Goal: Task Accomplishment & Management: Complete application form

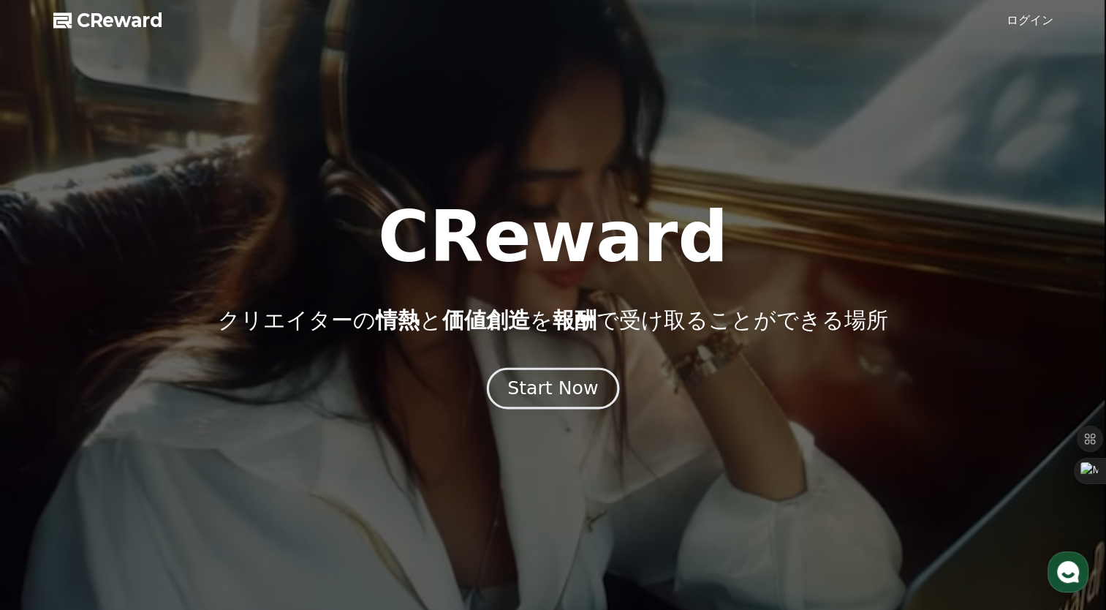
click at [565, 384] on div "Start Now" at bounding box center [552, 388] width 91 height 25
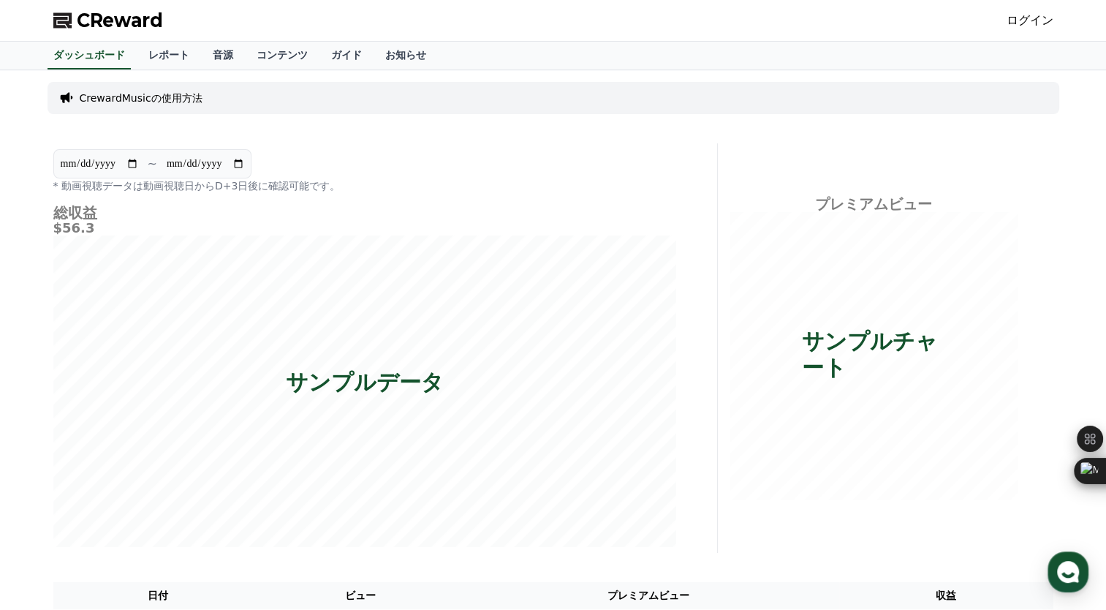
click at [1036, 28] on link "ログイン" at bounding box center [1029, 21] width 47 height 18
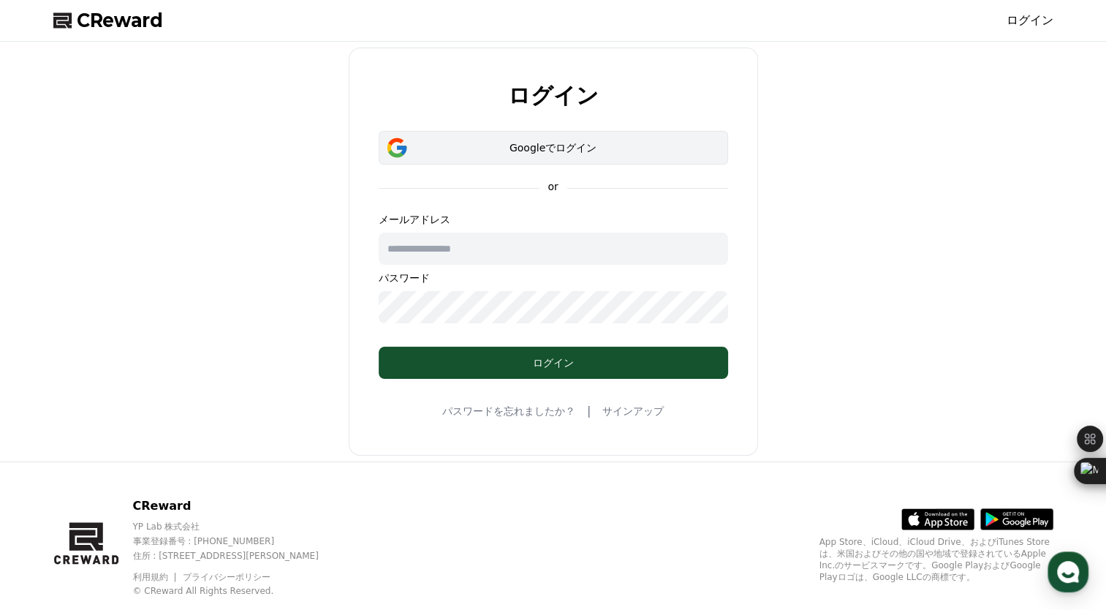
click at [513, 156] on button "Googleでログイン" at bounding box center [553, 148] width 349 height 34
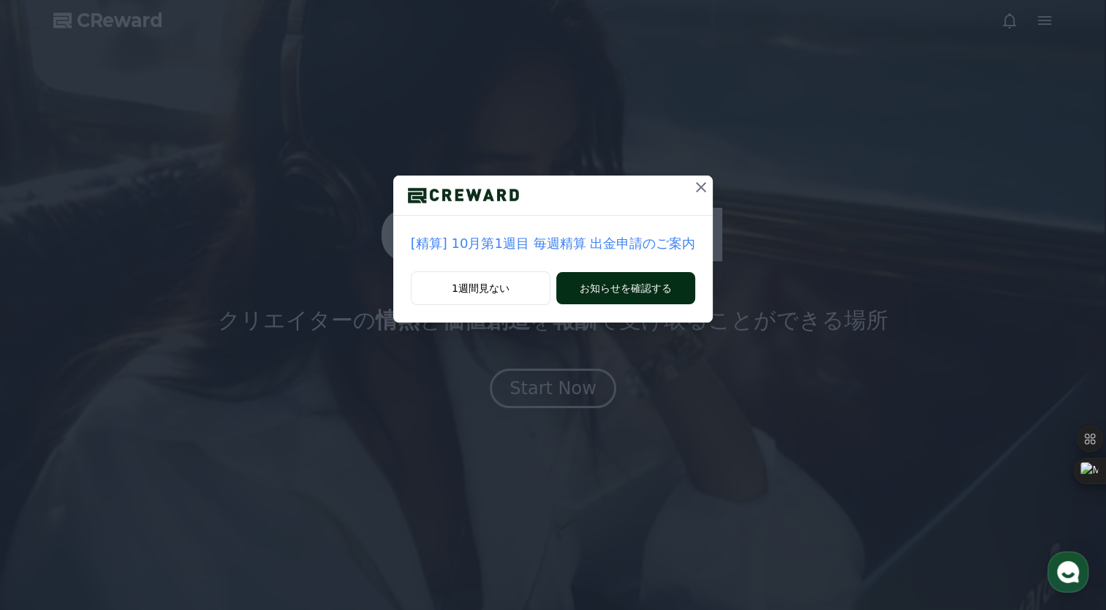
click at [608, 282] on button "お知らせを確認する" at bounding box center [625, 288] width 139 height 32
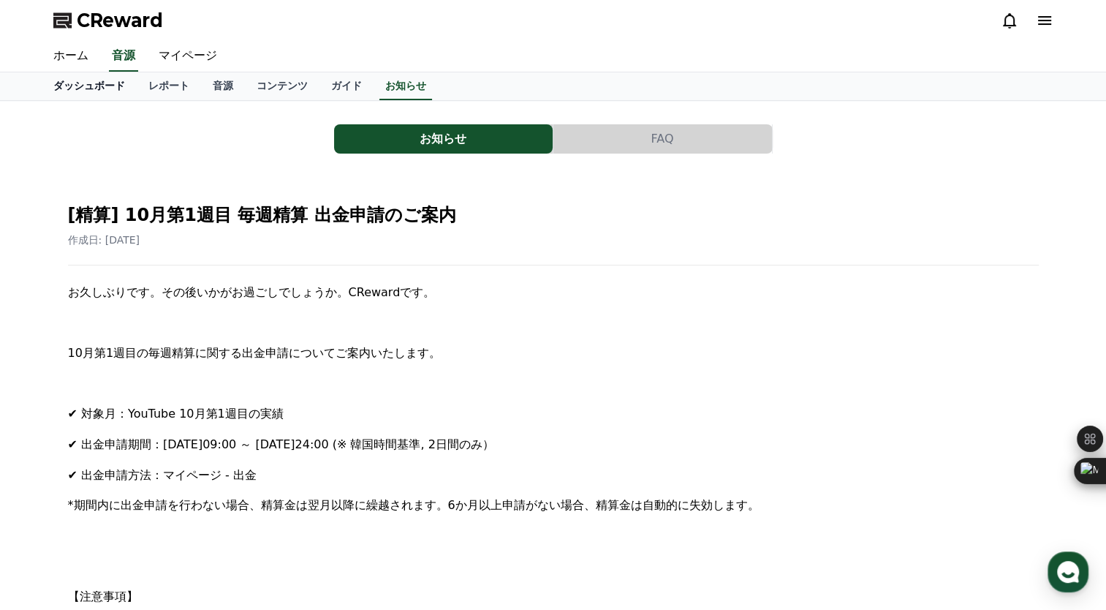
click at [105, 86] on link "ダッシュボード" at bounding box center [89, 86] width 95 height 28
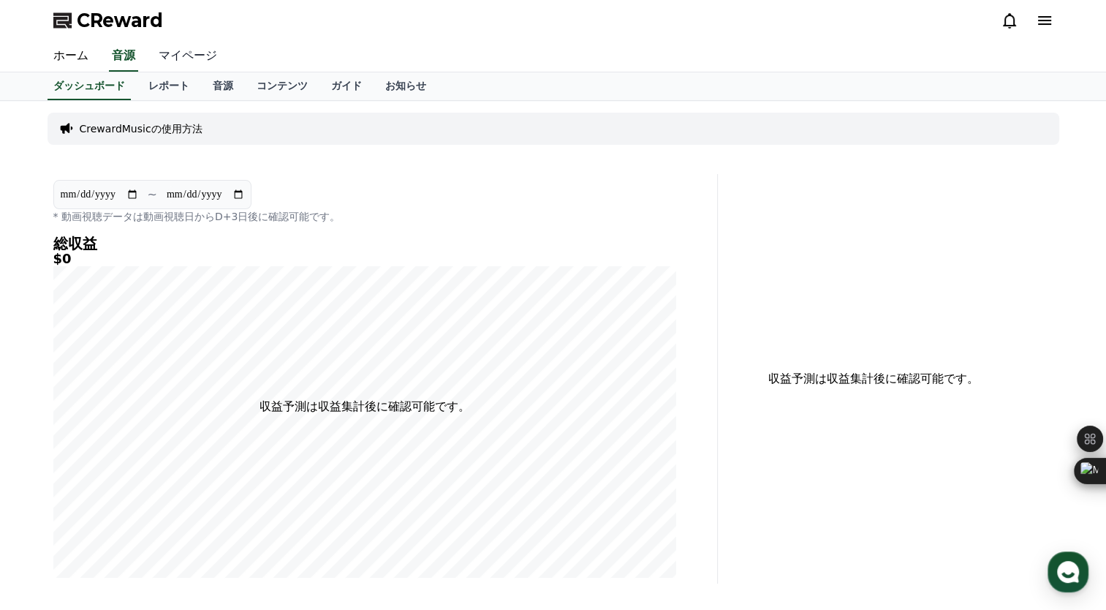
click at [176, 58] on link "マイページ" at bounding box center [188, 56] width 82 height 31
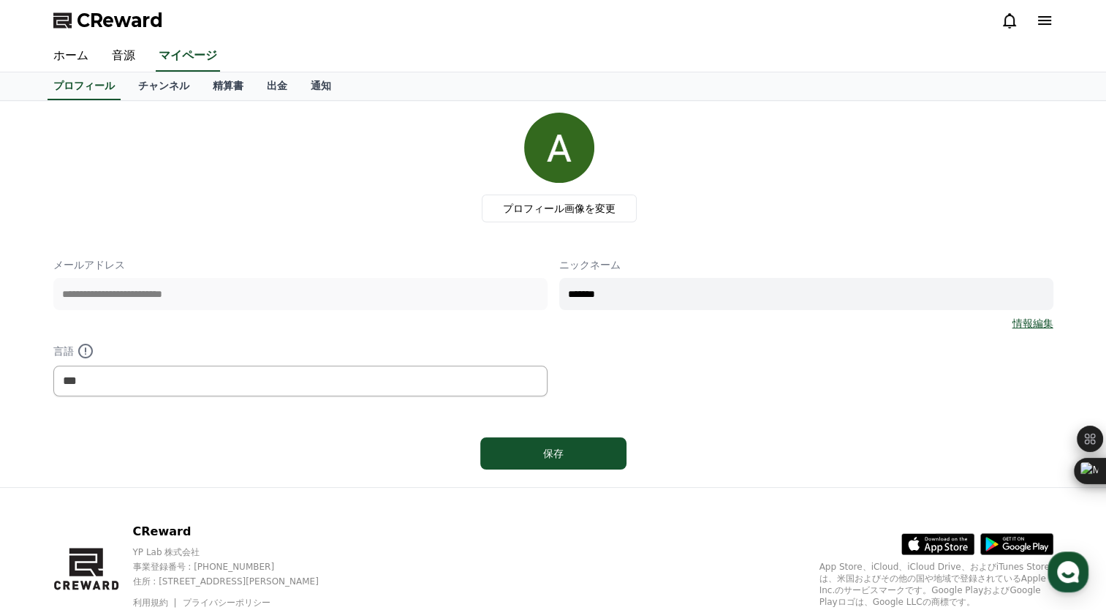
click at [1041, 25] on icon at bounding box center [1044, 20] width 13 height 9
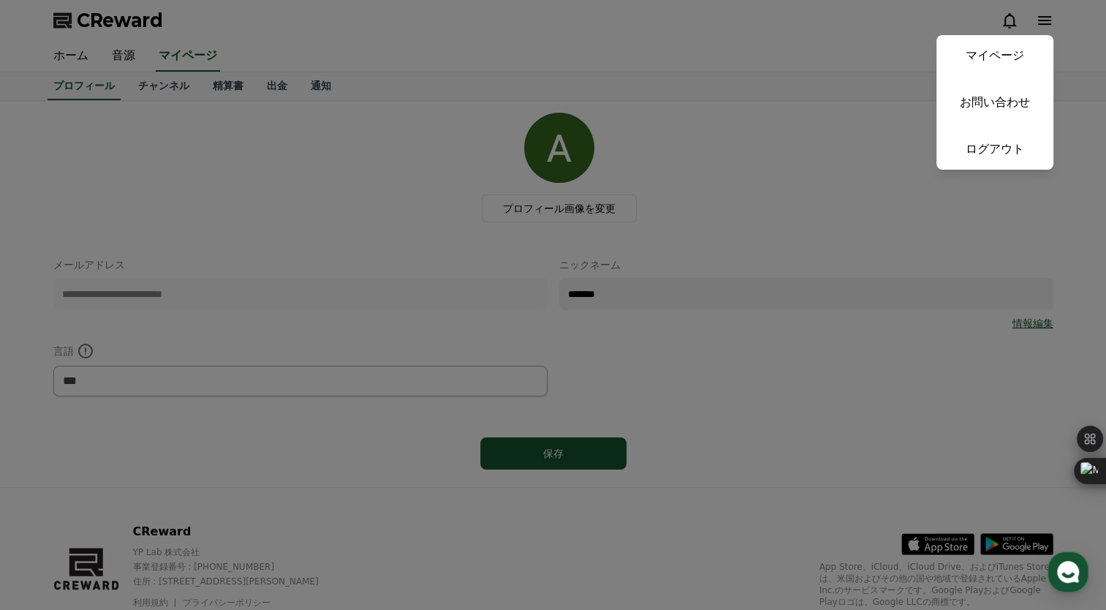
click at [807, 212] on button "close" at bounding box center [553, 305] width 1106 height 610
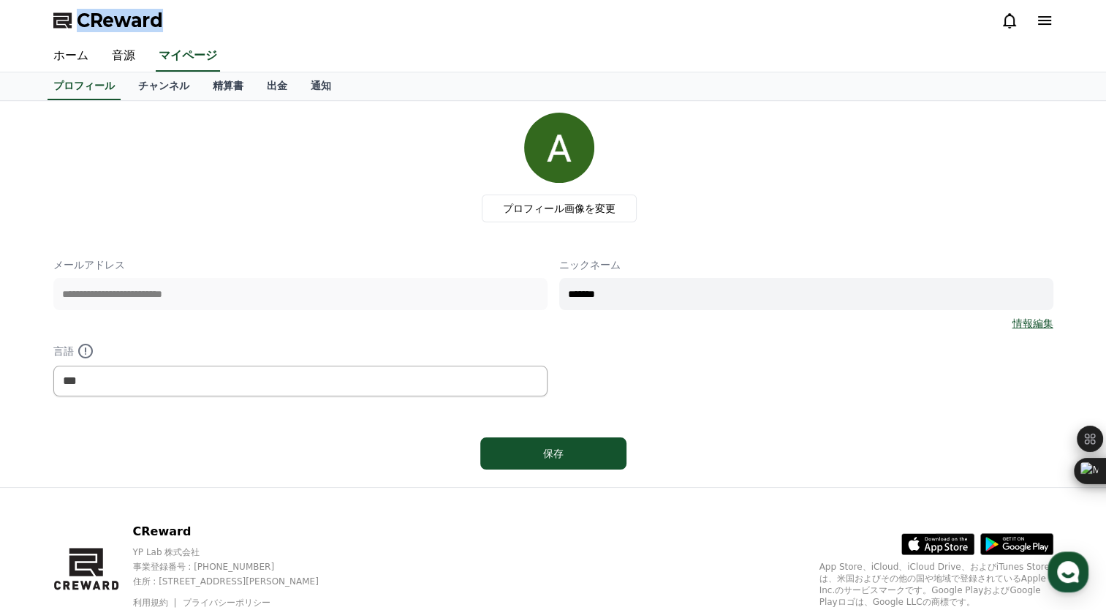
drag, startPoint x: 183, startPoint y: 28, endPoint x: 80, endPoint y: 34, distance: 103.9
click at [80, 34] on div "CReward" at bounding box center [553, 20] width 1023 height 41
copy span "CReward"
click at [181, 51] on link "マイページ" at bounding box center [188, 56] width 64 height 31
click at [147, 83] on link "チャンネル" at bounding box center [163, 86] width 75 height 28
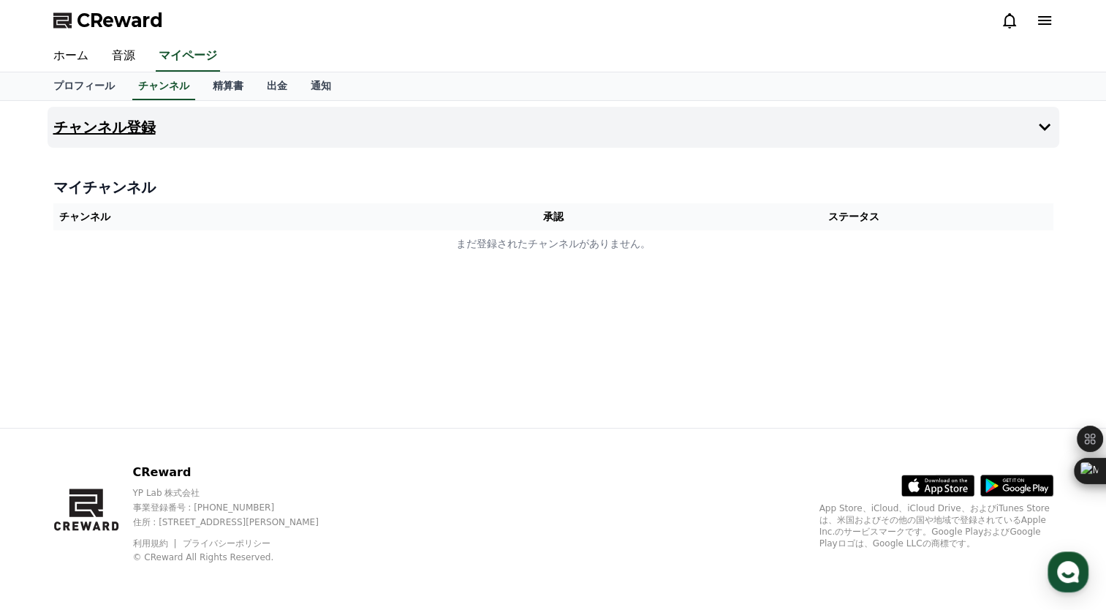
click at [116, 126] on h4 "チャンネル登録" at bounding box center [104, 127] width 102 height 16
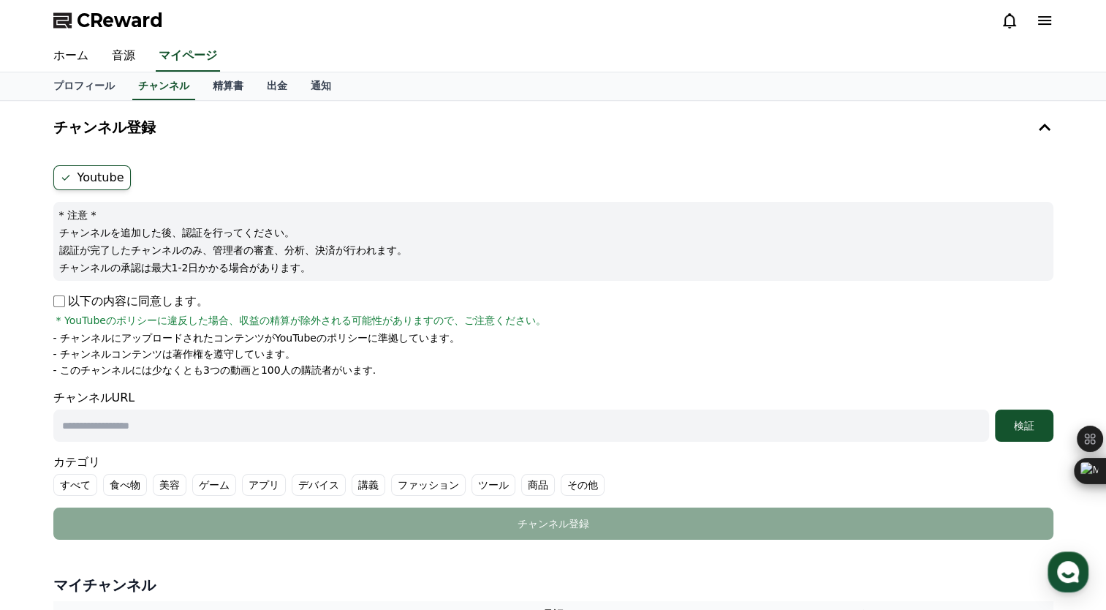
click at [114, 174] on label "Youtube" at bounding box center [91, 177] width 77 height 25
click at [192, 417] on input "text" at bounding box center [520, 425] width 935 height 32
paste input "**********"
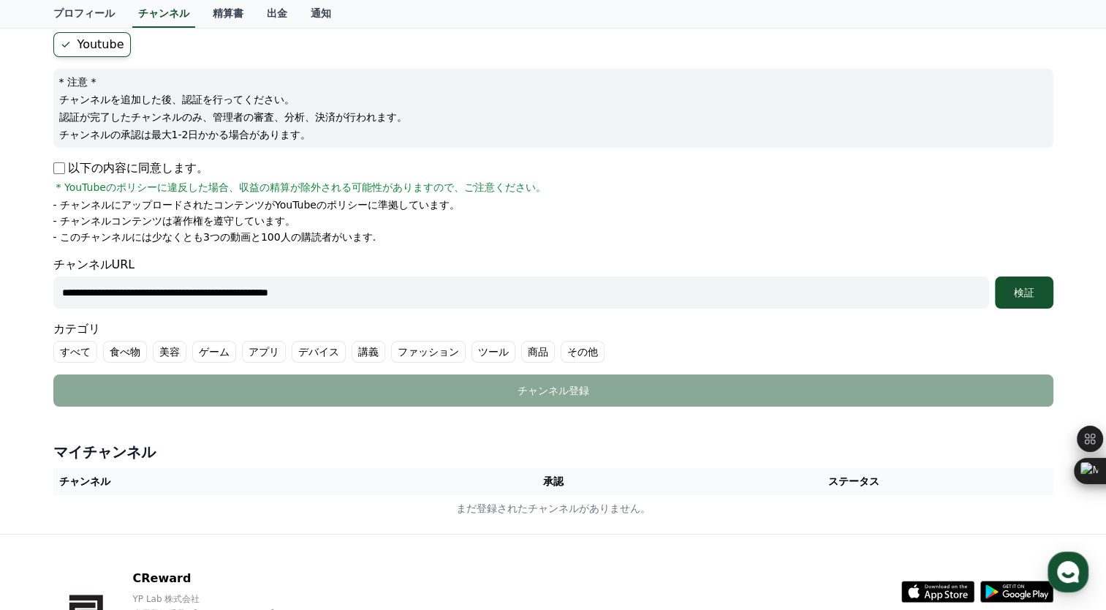
scroll to position [146, 0]
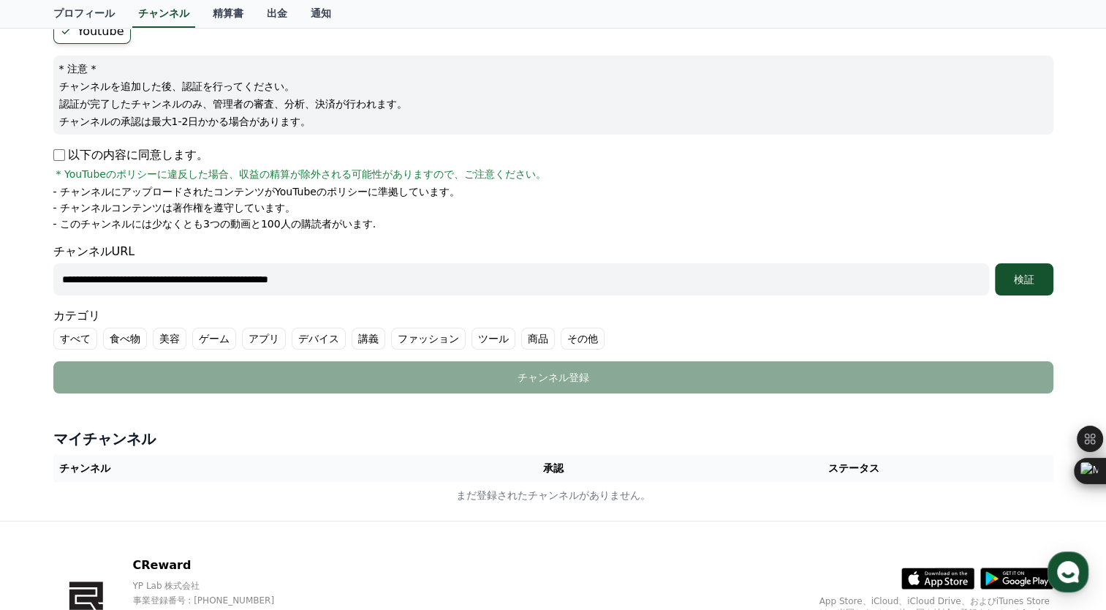
type input "**********"
click at [81, 342] on label "すべて" at bounding box center [75, 338] width 44 height 22
click at [109, 342] on ul "すべて 食べ物 美容 ゲーム アプリ デバイス 講義 ファッション ツール 商品 その他" at bounding box center [553, 338] width 1000 height 22
click at [87, 341] on label "すべて" at bounding box center [83, 338] width 61 height 22
click at [76, 341] on label "すべて" at bounding box center [75, 338] width 44 height 22
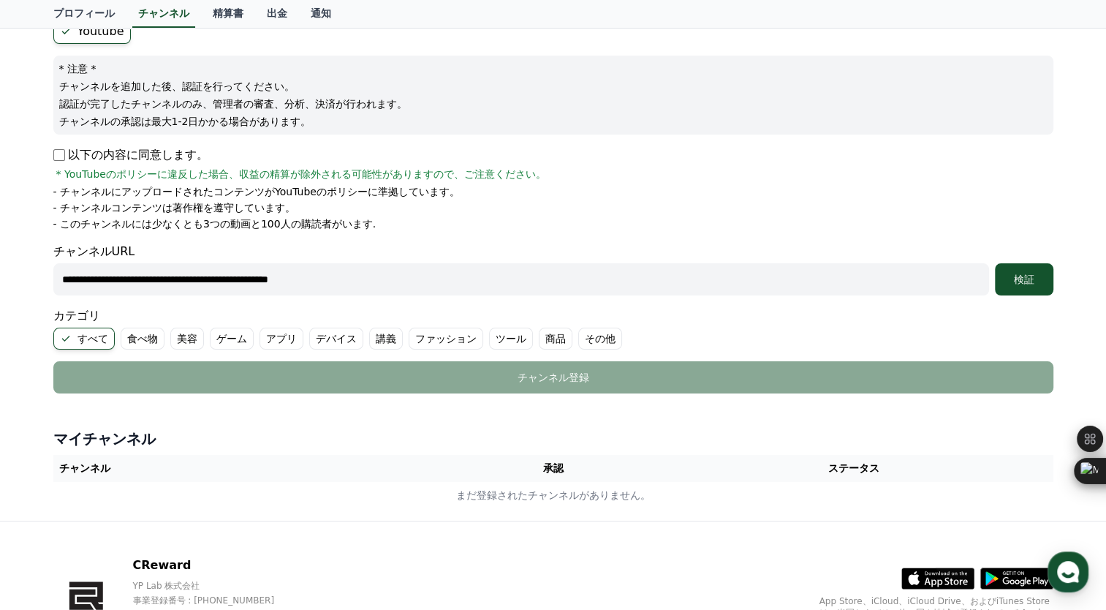
click at [489, 342] on label "ツール" at bounding box center [511, 338] width 44 height 22
click at [1033, 278] on div "検証" at bounding box center [1023, 279] width 47 height 15
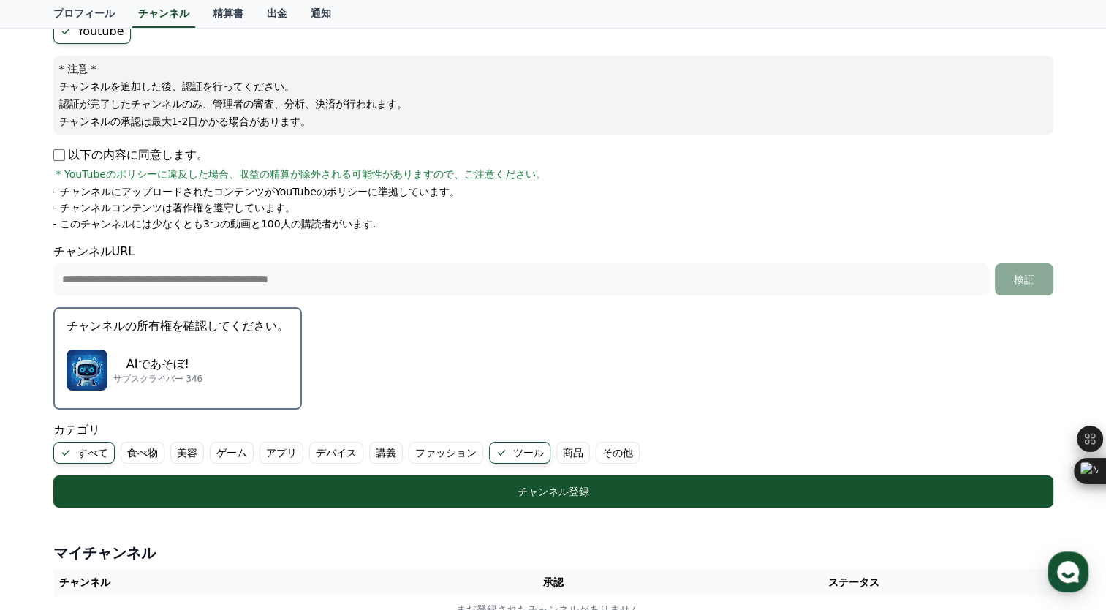
click at [149, 359] on p "AIであそぼ!" at bounding box center [158, 364] width 90 height 18
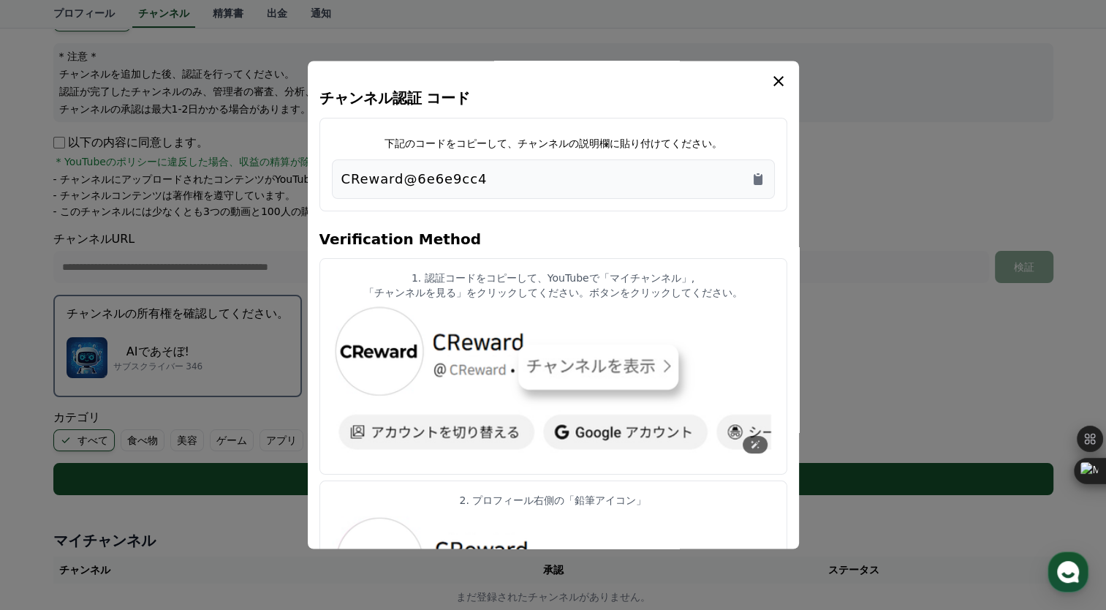
scroll to position [0, 0]
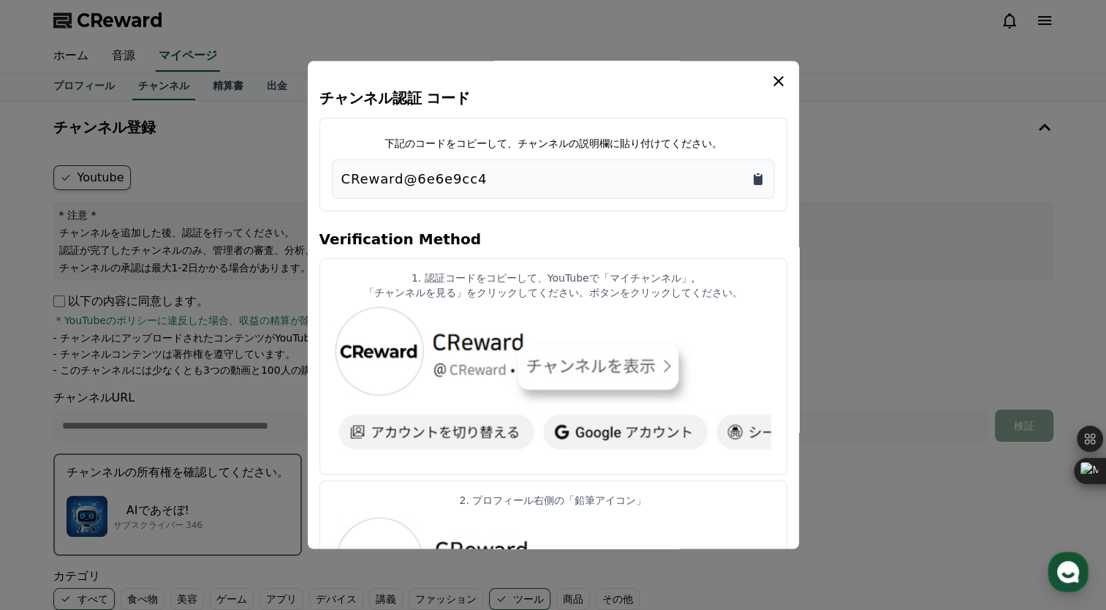
click at [759, 178] on icon "Copy to clipboard" at bounding box center [757, 179] width 9 height 11
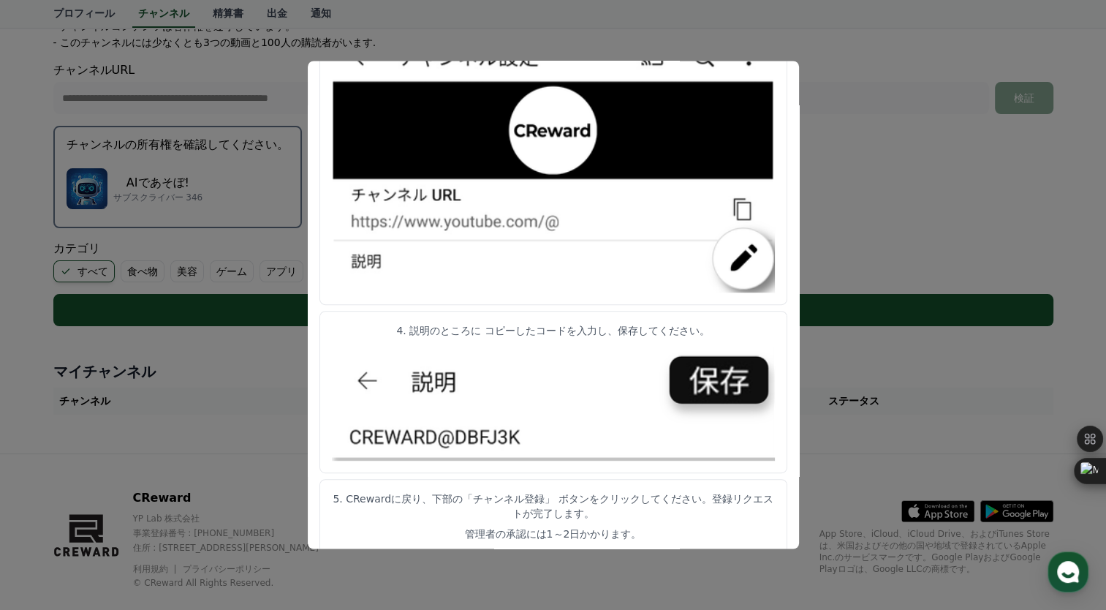
scroll to position [351, 0]
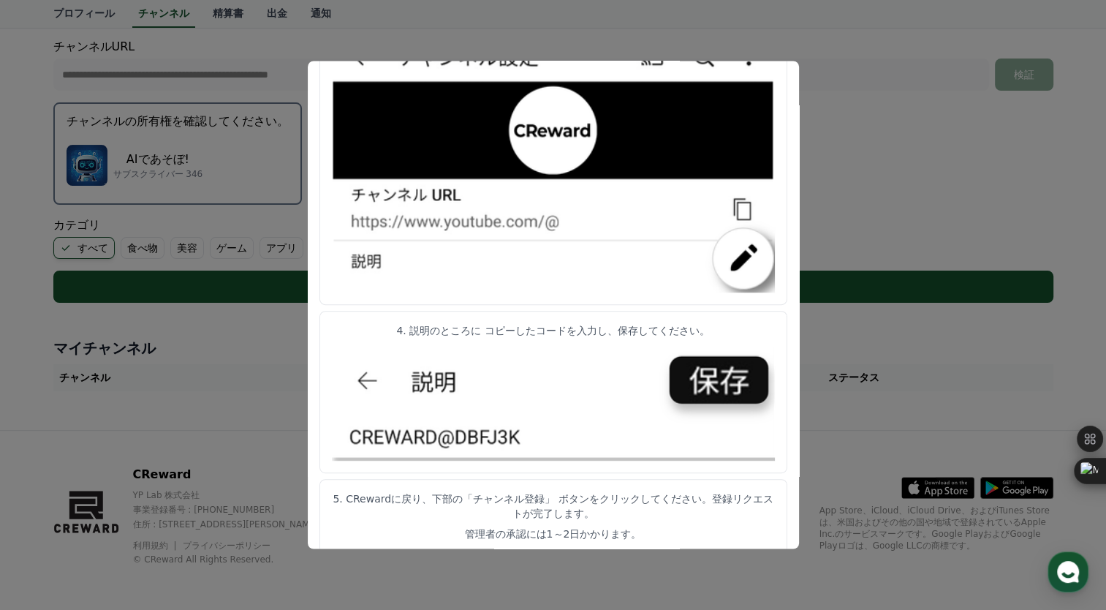
click at [585, 395] on img "modal" at bounding box center [553, 402] width 443 height 118
click at [872, 130] on button "close modal" at bounding box center [553, 305] width 1106 height 610
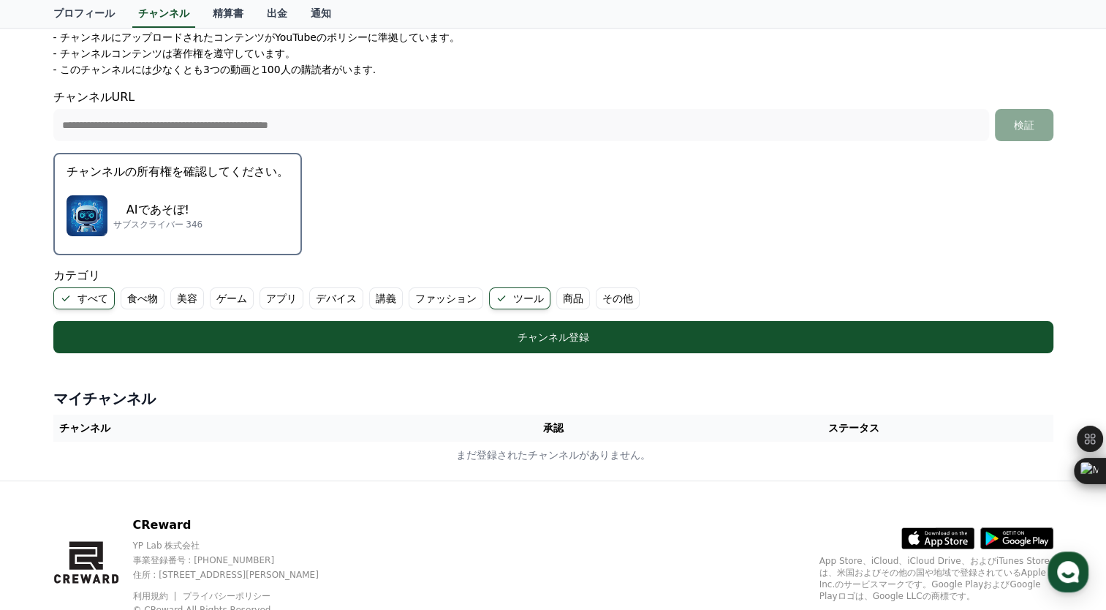
scroll to position [351, 0]
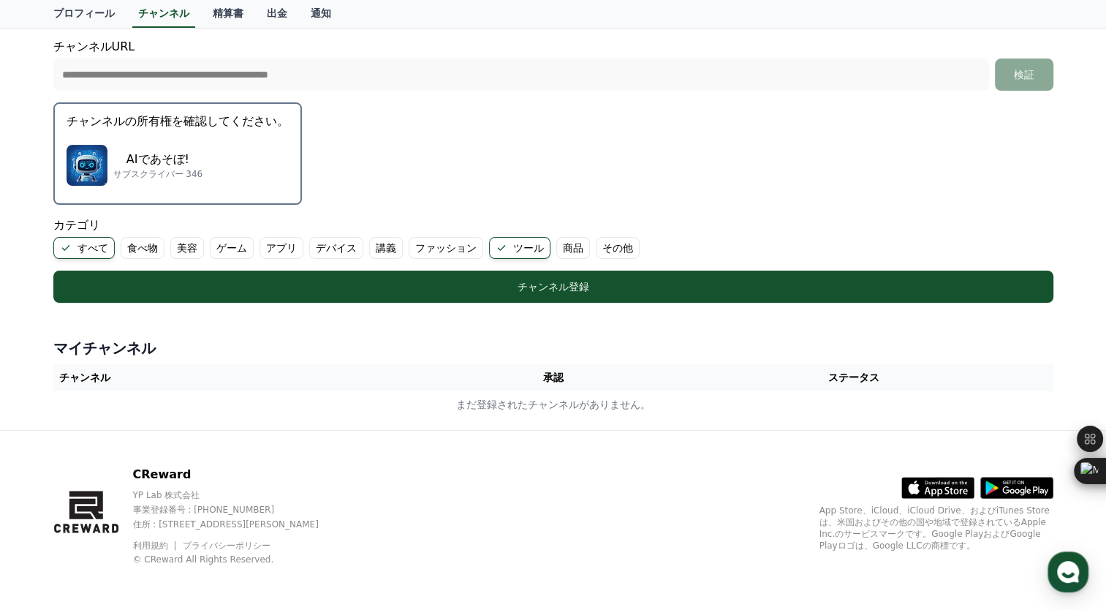
click at [489, 245] on label "ツール" at bounding box center [519, 248] width 61 height 22
click at [578, 247] on label "その他" at bounding box center [600, 248] width 44 height 22
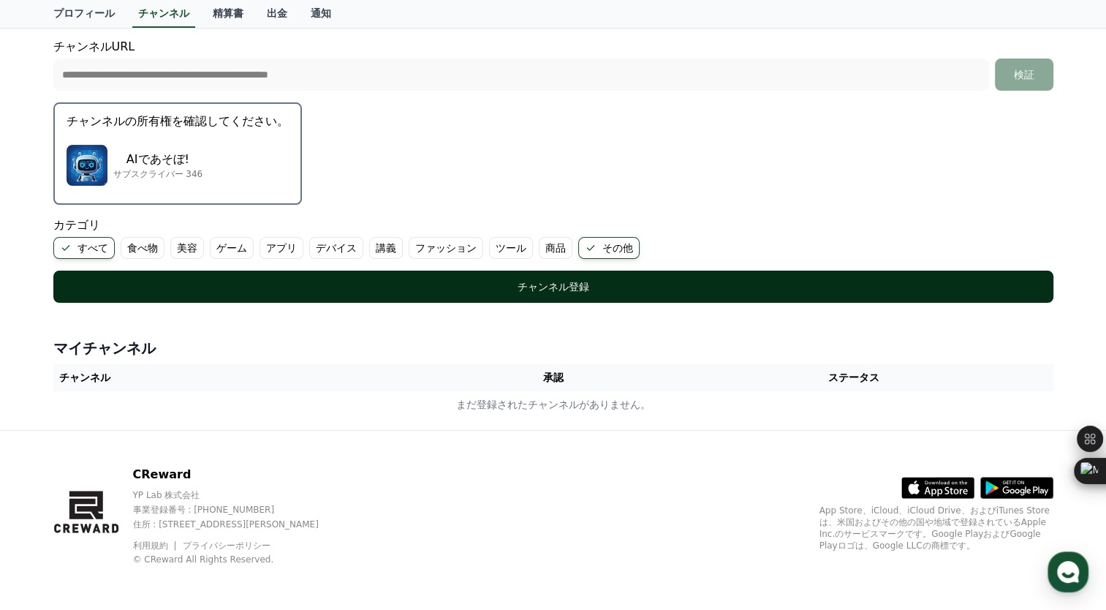
click at [512, 279] on div "チャンネル登録" at bounding box center [553, 286] width 941 height 15
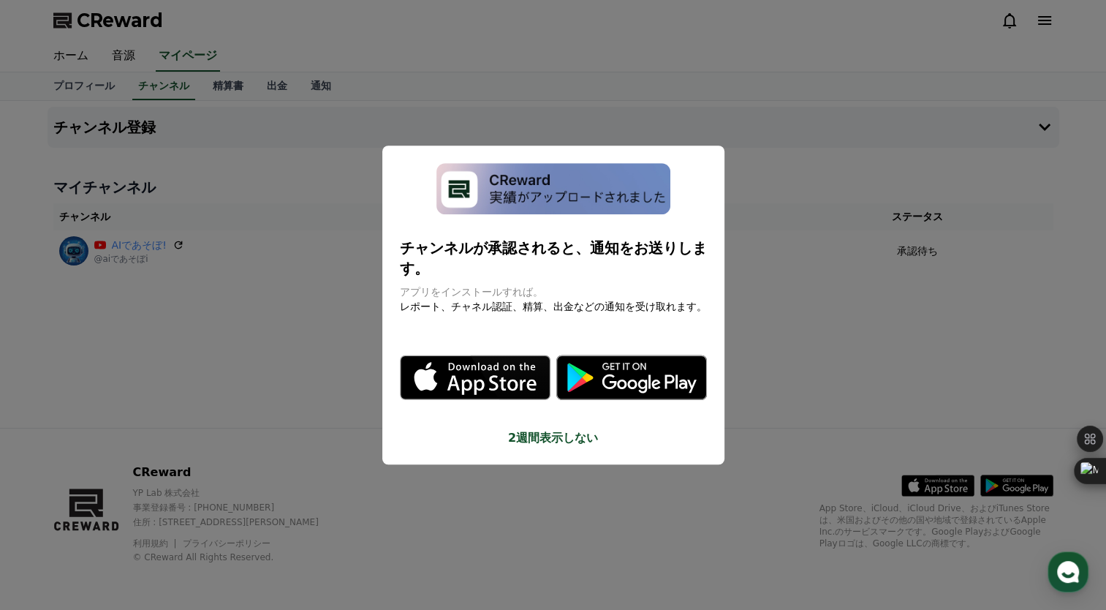
click at [626, 373] on icon "modal" at bounding box center [648, 382] width 94 height 19
click at [773, 362] on button "close modal" at bounding box center [553, 305] width 1106 height 610
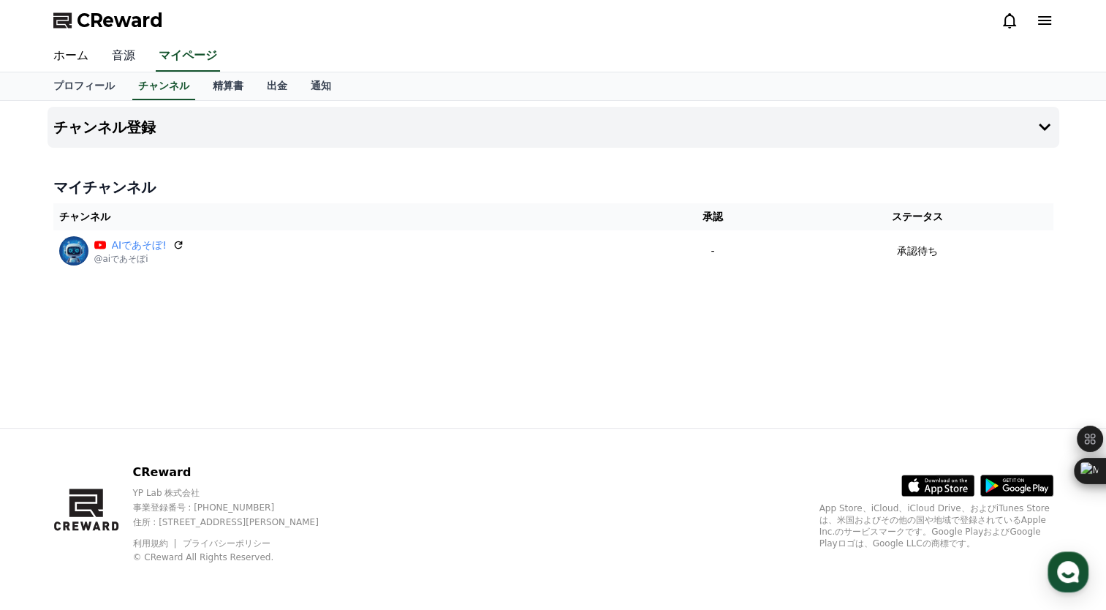
click at [119, 59] on link "音源" at bounding box center [123, 56] width 47 height 31
